Goal: Find contact information: Find contact information

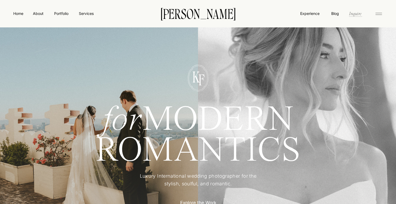
click at [355, 13] on nav "Inquire" at bounding box center [356, 13] width 14 height 6
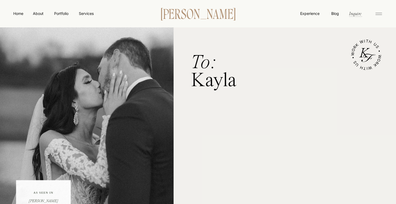
click at [206, 12] on p "[PERSON_NAME]" at bounding box center [197, 13] width 91 height 11
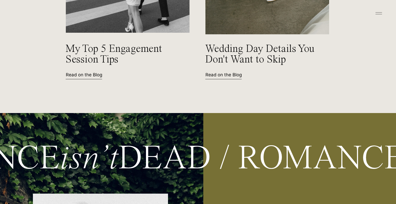
scroll to position [2383, 0]
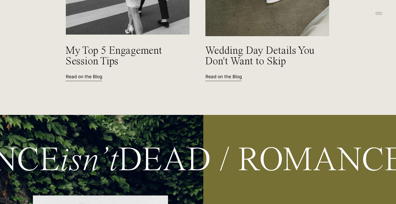
click at [92, 74] on p "Read on the Blog" at bounding box center [89, 76] width 46 height 6
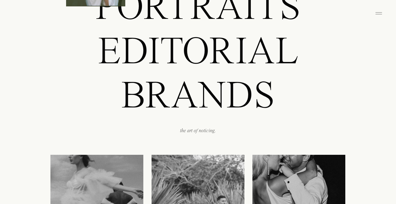
scroll to position [431, 0]
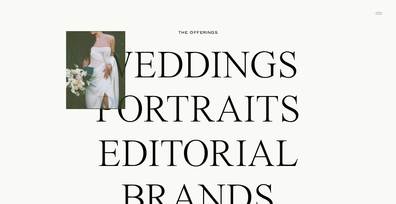
click at [379, 13] on icon at bounding box center [379, 13] width 11 height 9
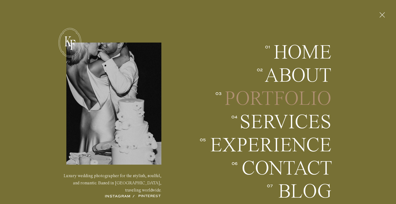
click at [305, 107] on h2 "Portfolio" at bounding box center [278, 99] width 108 height 20
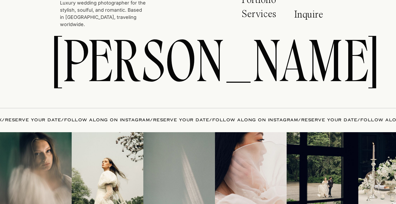
scroll to position [228, 0]
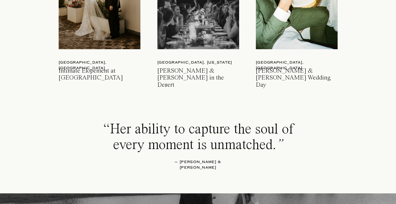
scroll to position [854, 0]
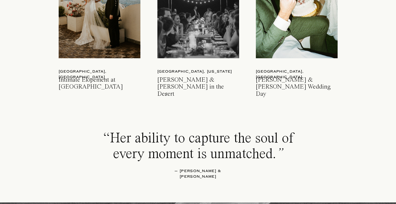
click at [283, 77] on h3 "[PERSON_NAME] & [PERSON_NAME] Wedding Day" at bounding box center [297, 84] width 83 height 14
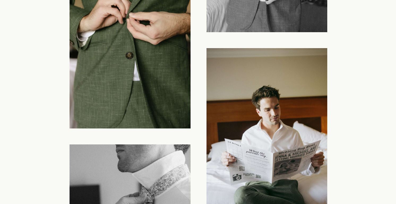
scroll to position [2860, 0]
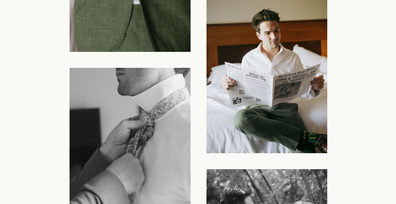
click at [273, 78] on img at bounding box center [267, 62] width 121 height 181
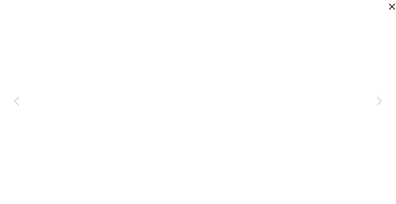
click at [392, 9] on icon at bounding box center [391, 5] width 11 height 11
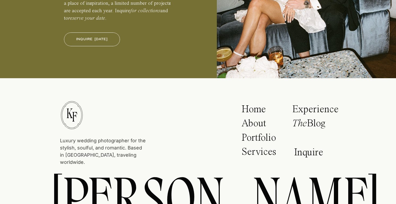
scroll to position [12211, 0]
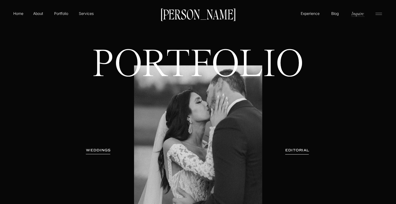
scroll to position [854, 0]
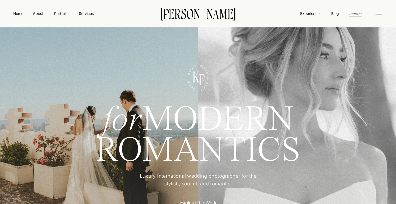
click at [359, 16] on nav "Inquire" at bounding box center [356, 13] width 14 height 6
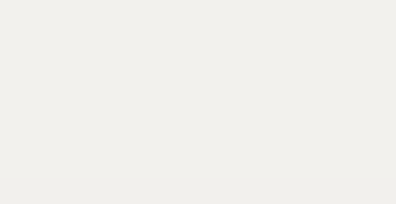
scroll to position [376, 0]
